Goal: Information Seeking & Learning: Compare options

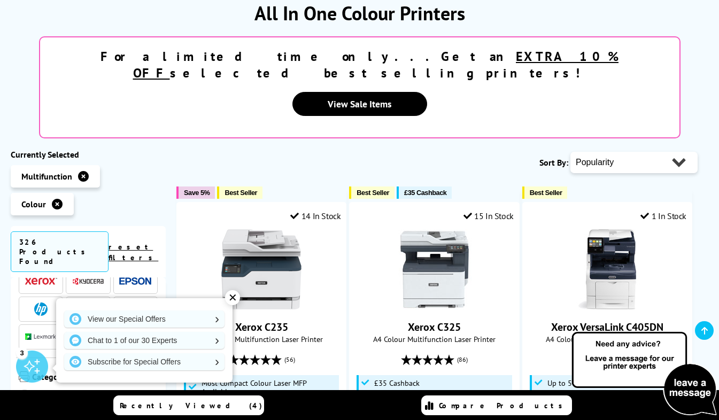
scroll to position [43, 0]
click at [131, 278] on img at bounding box center [135, 282] width 32 height 8
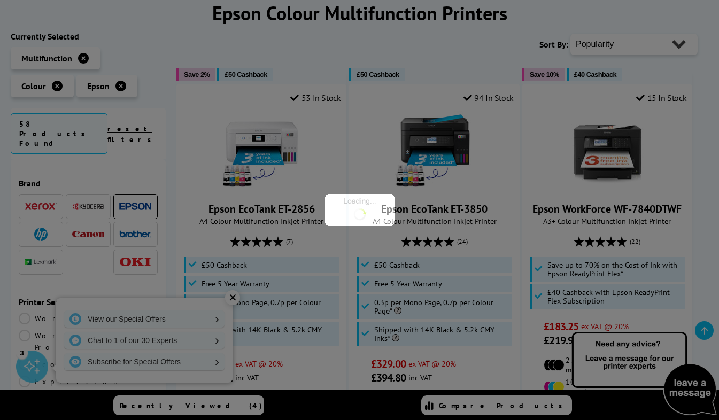
scroll to position [43, 0]
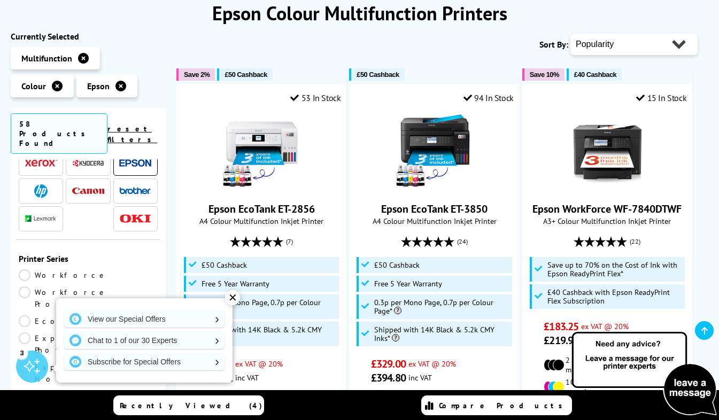
click at [632, 42] on select "Popularity Rating Price - Low to High Price - High to Low Running Costs - Low t…" at bounding box center [634, 44] width 127 height 21
select select "Price Ascending"
click at [571, 34] on select "Popularity Rating Price - Low to High Price - High to Low Running Costs - Low t…" at bounding box center [634, 44] width 127 height 21
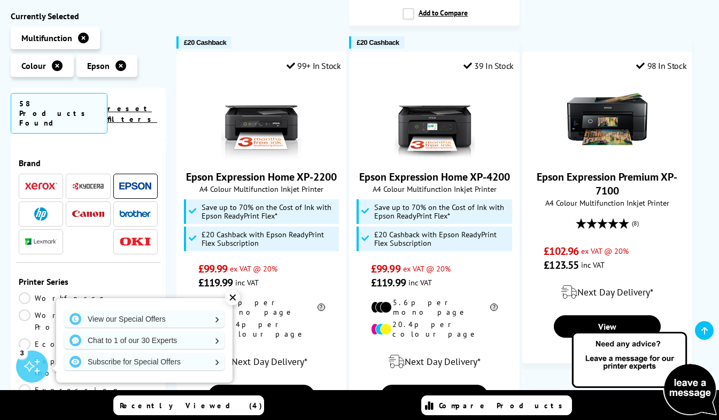
scroll to position [1030, 0]
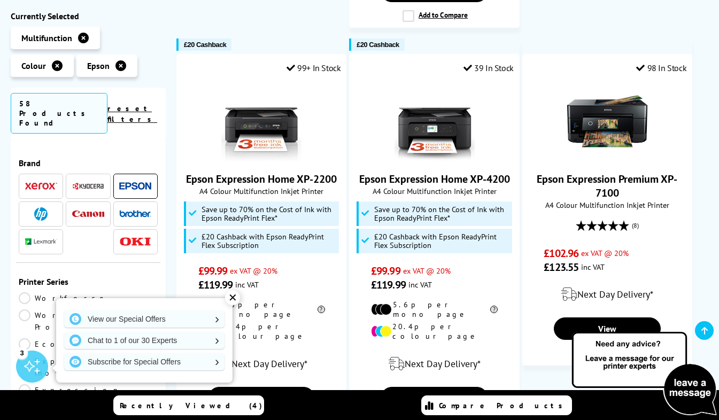
click at [118, 66] on icon at bounding box center [121, 65] width 11 height 11
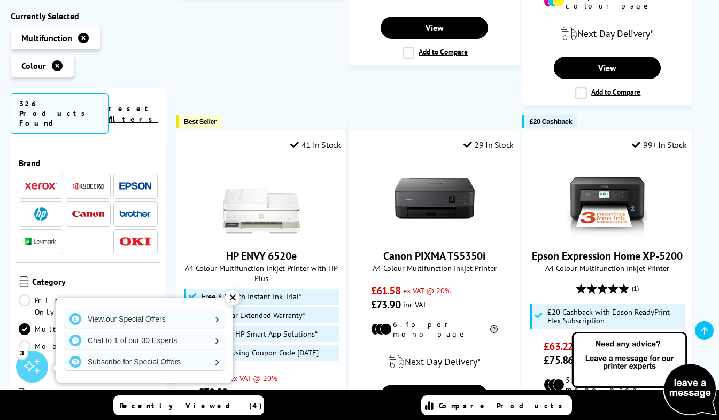
click at [86, 182] on img at bounding box center [88, 186] width 32 height 8
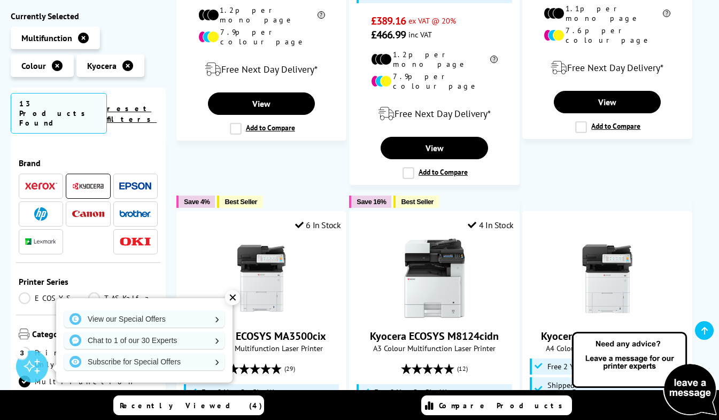
click at [164, 65] on ul "Multifunction Colour Kyocera" at bounding box center [88, 55] width 155 height 56
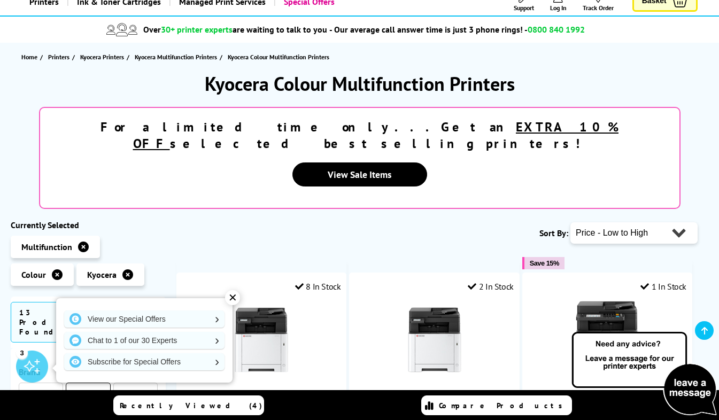
scroll to position [62, 0]
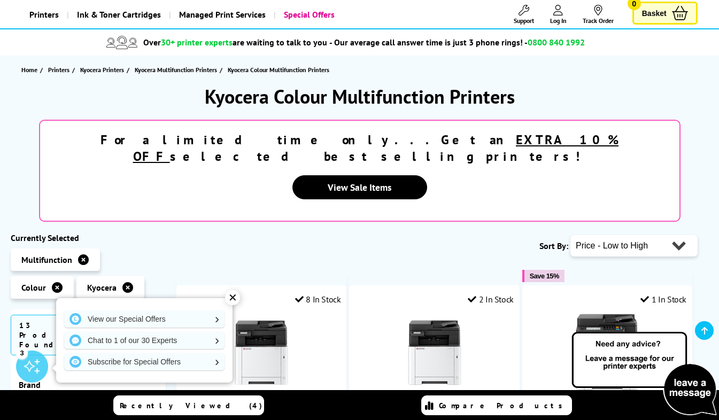
click at [708, 149] on div "For a limited time only...Get an EXTRA 10% OFF selected best selling printers! …" at bounding box center [360, 171] width 698 height 102
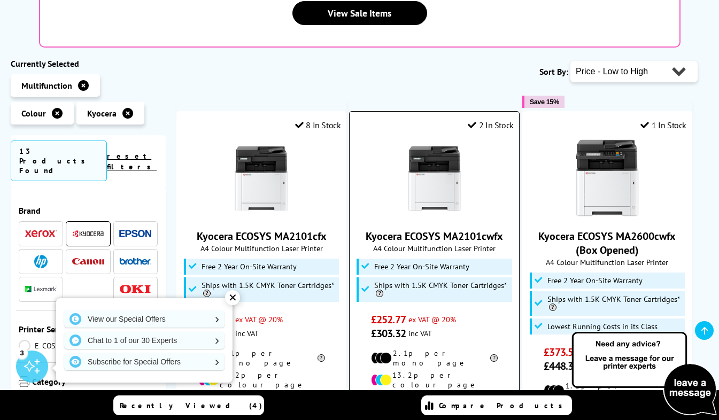
scroll to position [229, 0]
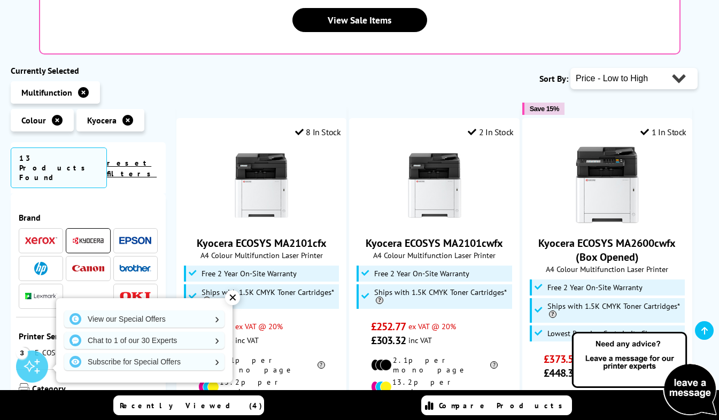
click at [45, 237] on img at bounding box center [41, 240] width 32 height 7
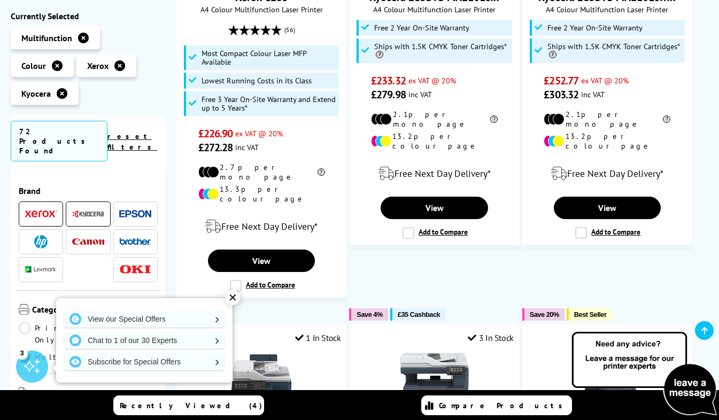
scroll to position [359, 0]
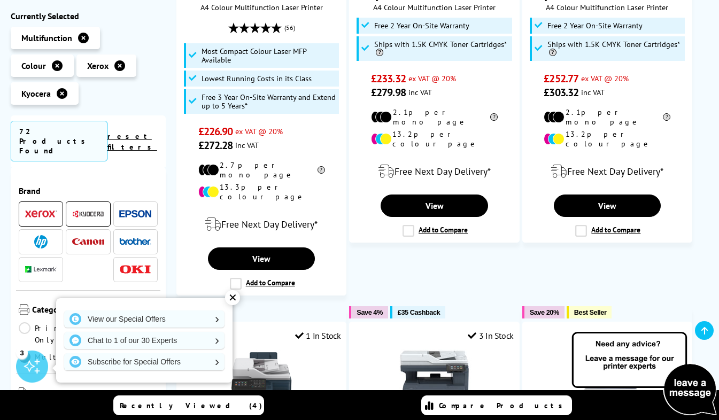
click at [60, 98] on icon at bounding box center [62, 93] width 11 height 11
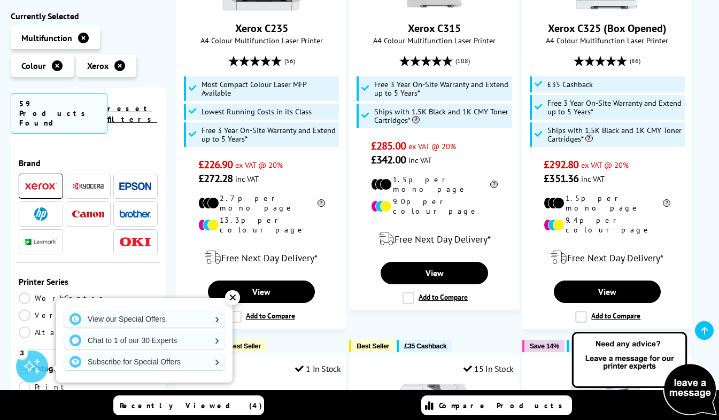
click at [119, 65] on icon at bounding box center [119, 65] width 11 height 11
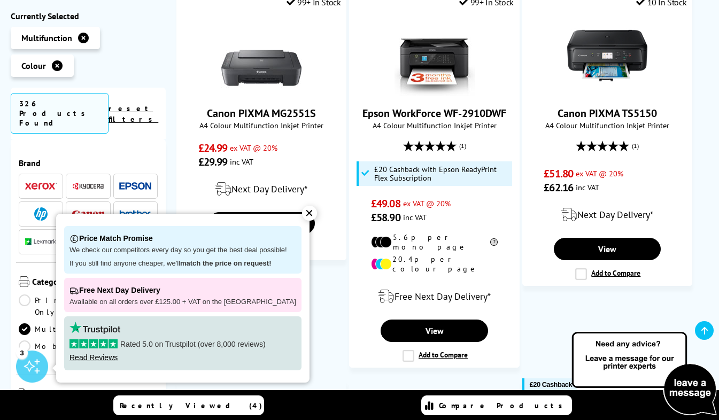
click at [302, 213] on div "✕" at bounding box center [309, 213] width 15 height 15
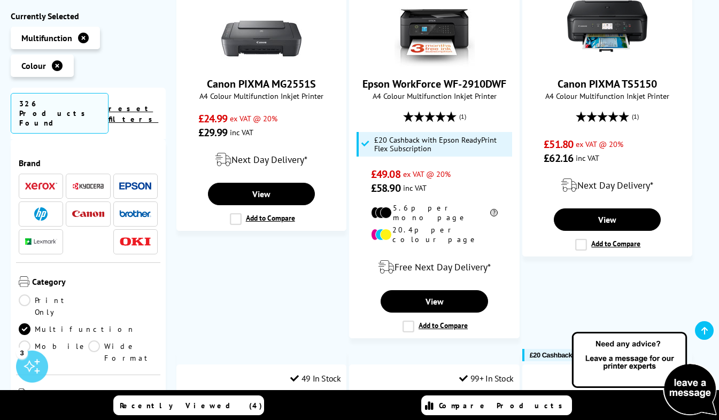
scroll to position [389, 0]
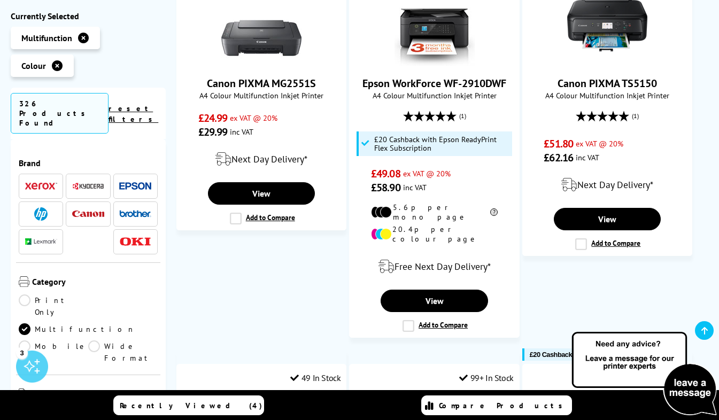
click at [84, 182] on img at bounding box center [88, 186] width 32 height 8
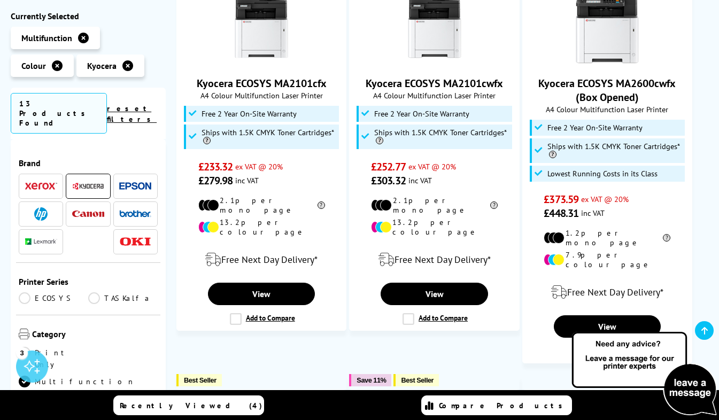
click at [11, 139] on div "Brand" at bounding box center [88, 322] width 155 height 367
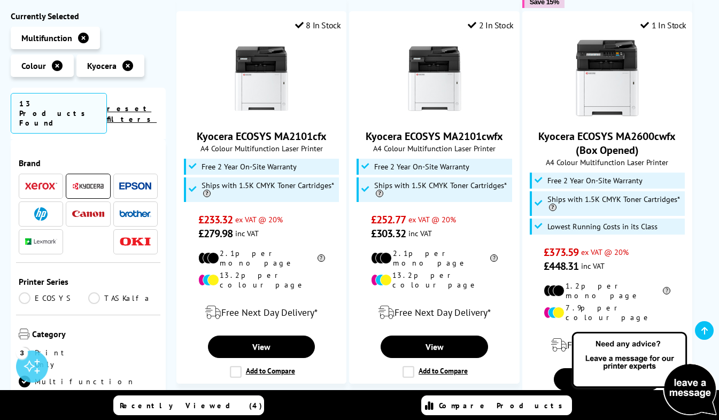
scroll to position [337, 0]
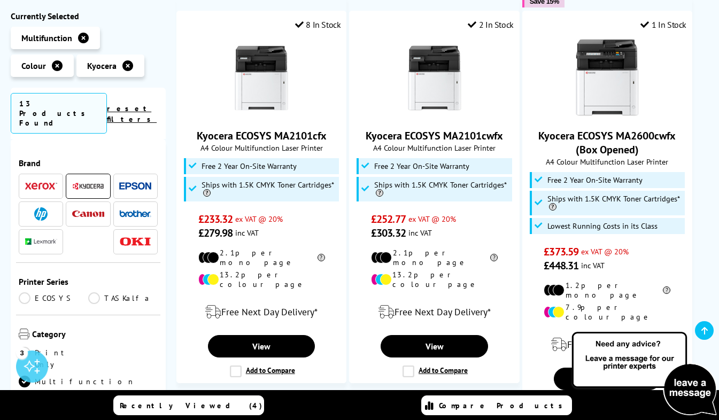
click at [124, 66] on icon at bounding box center [127, 65] width 11 height 11
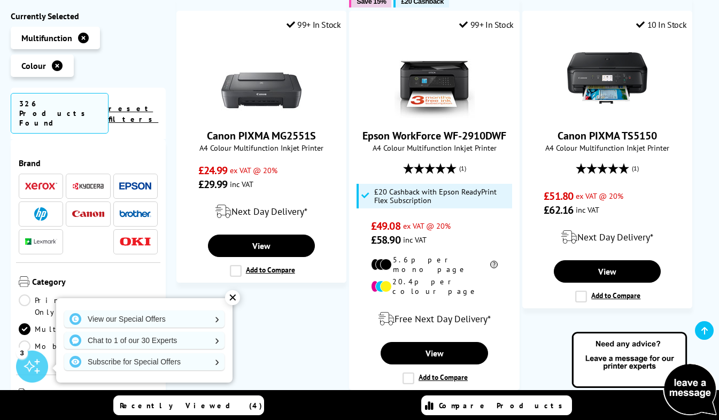
click at [83, 211] on img at bounding box center [88, 214] width 32 height 7
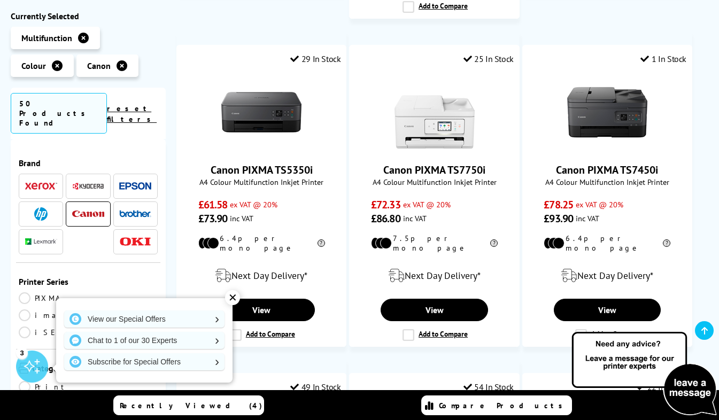
scroll to position [495, 0]
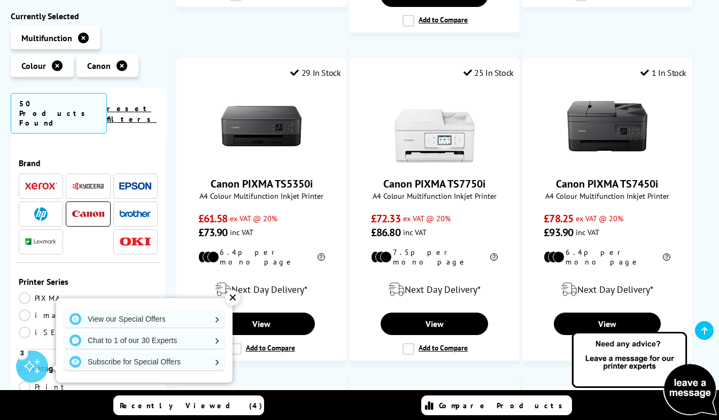
click at [53, 68] on icon at bounding box center [57, 65] width 11 height 11
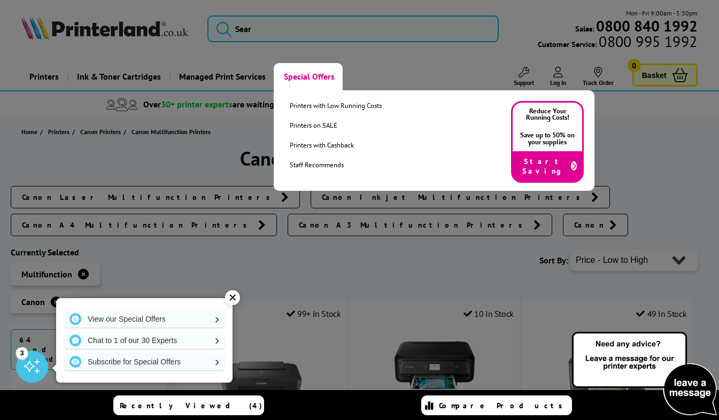
click at [298, 76] on link "Special Offers" at bounding box center [308, 76] width 69 height 27
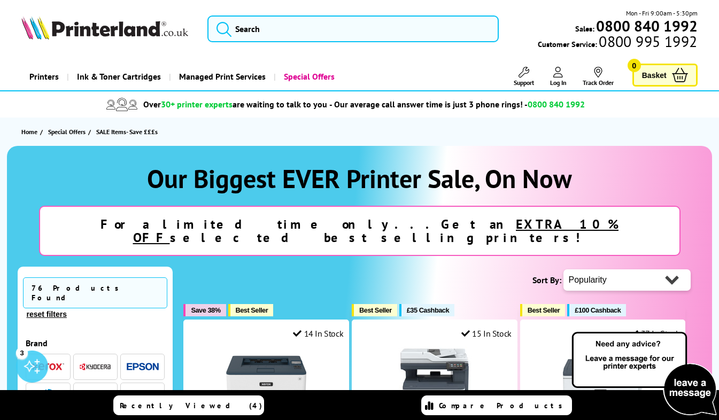
click at [648, 270] on select "Popularity Rating Price - Low to High Price - High to Low Running Costs - Low t…" at bounding box center [627, 280] width 127 height 21
select select "Price Ascending"
click at [564, 270] on select "Popularity Rating Price - Low to High Price - High to Low Running Costs - Low t…" at bounding box center [627, 280] width 127 height 21
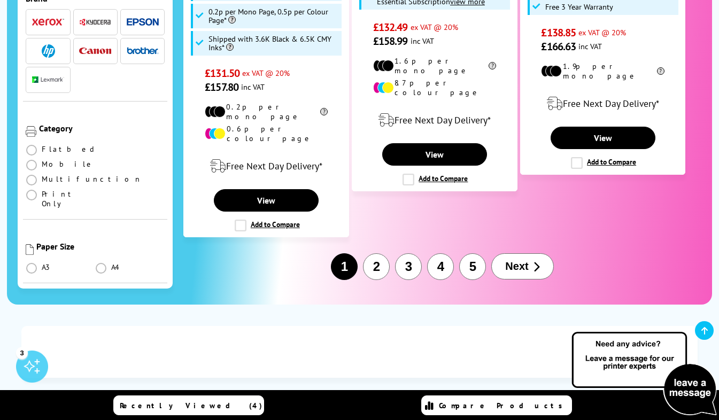
scroll to position [1711, 0]
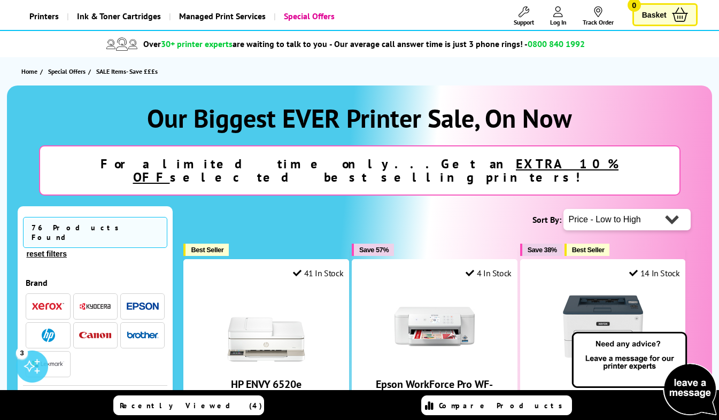
scroll to position [0, 0]
